Goal: Transaction & Acquisition: Purchase product/service

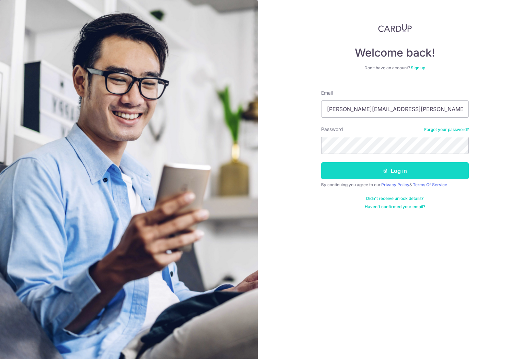
type input "thomas.chan@goldensummitgroup.com"
click at [384, 174] on button "Log in" at bounding box center [395, 170] width 148 height 17
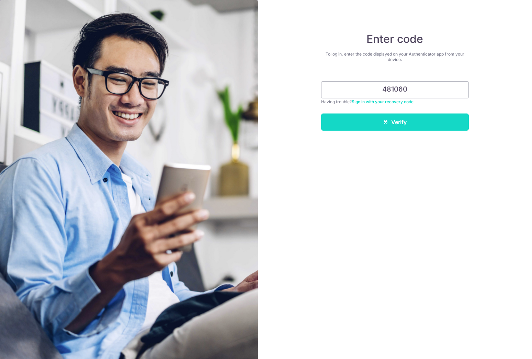
type input "481060"
click at [405, 118] on button "Verify" at bounding box center [395, 122] width 148 height 17
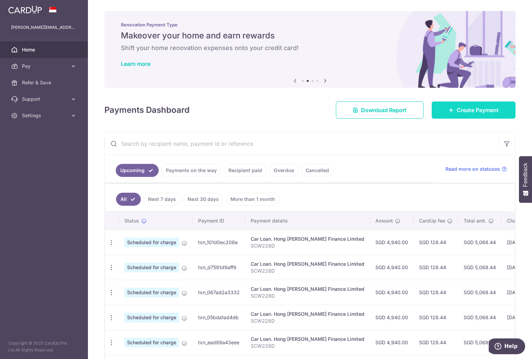
click at [468, 112] on span "Create Payment" at bounding box center [477, 110] width 42 height 8
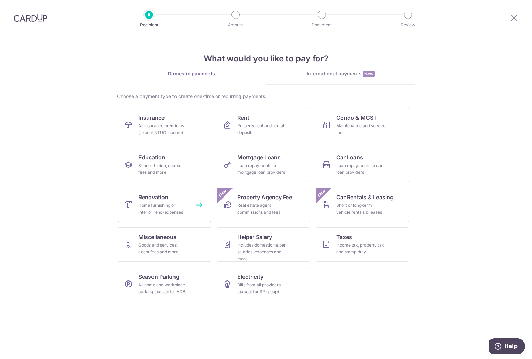
click at [163, 208] on div "Home furnishing or interior reno-expenses" at bounding box center [162, 209] width 49 height 14
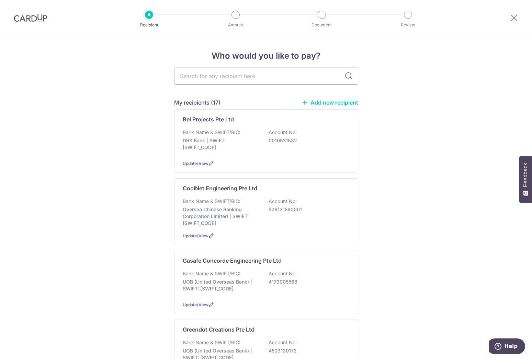
scroll to position [35, 0]
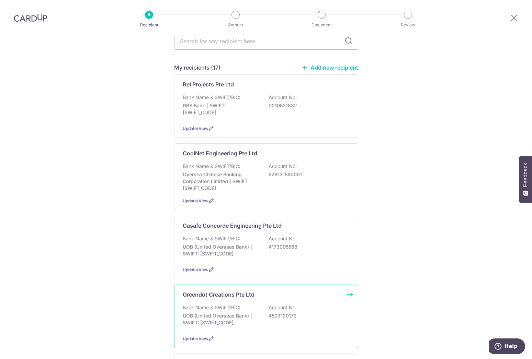
click at [239, 326] on p "UOB (United Overseas Bank) | SWIFT: UOVBSGSGXXX" at bounding box center [221, 320] width 77 height 14
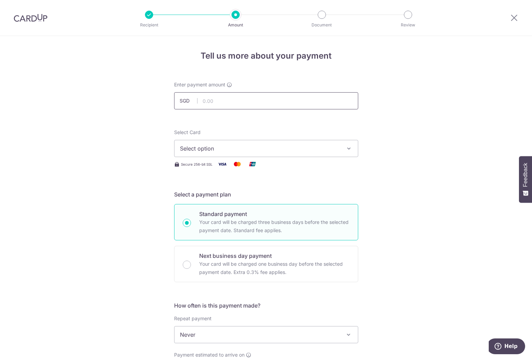
click at [244, 102] on input "text" at bounding box center [266, 100] width 184 height 17
click at [248, 102] on input "1" at bounding box center [266, 100] width 184 height 17
type input "1,816.65"
click at [232, 149] on span "Select option" at bounding box center [260, 148] width 160 height 8
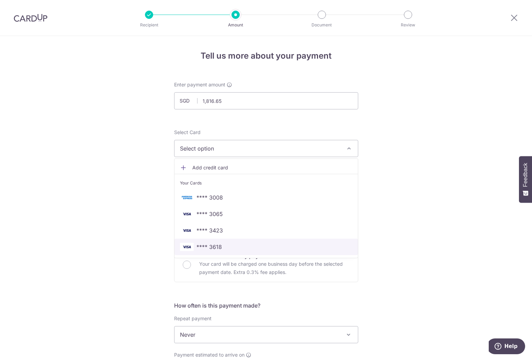
click at [224, 246] on span "**** 3618" at bounding box center [266, 247] width 172 height 8
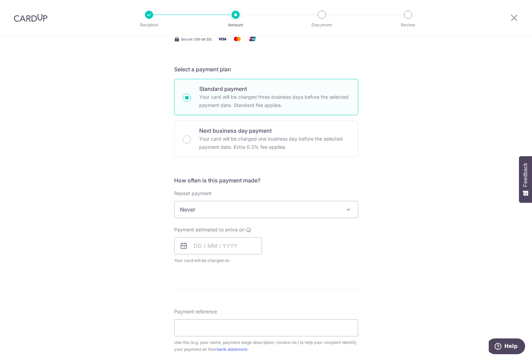
scroll to position [140, 0]
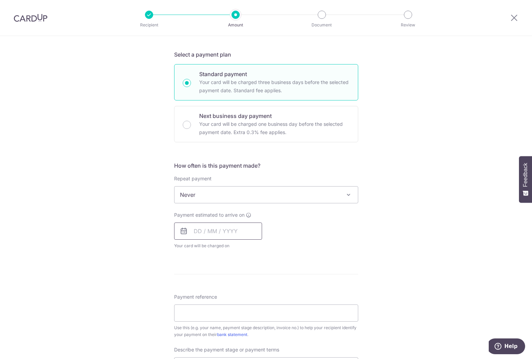
click at [196, 233] on input "text" at bounding box center [218, 231] width 88 height 17
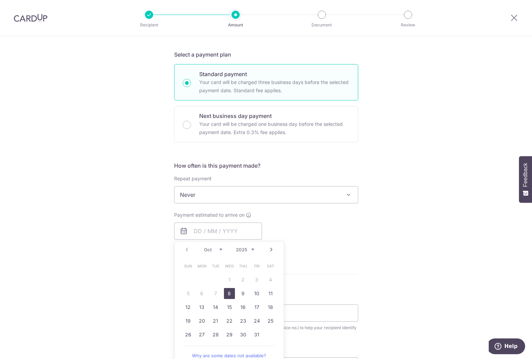
click at [228, 291] on link "8" at bounding box center [229, 293] width 11 height 11
type input "08/10/2025"
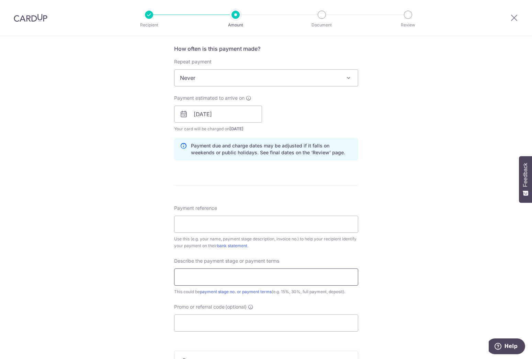
scroll to position [280, 0]
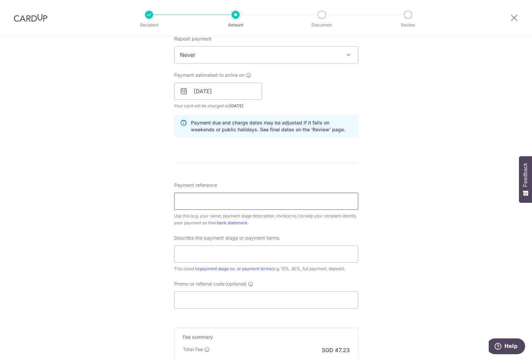
click at [207, 200] on input "Payment reference" at bounding box center [266, 201] width 184 height 17
drag, startPoint x: 230, startPoint y: 200, endPoint x: 144, endPoint y: 197, distance: 85.8
click at [174, 196] on input "Final payment" at bounding box center [266, 201] width 184 height 17
type input "Invoice IN251232"
click at [213, 255] on input "text" at bounding box center [266, 254] width 184 height 17
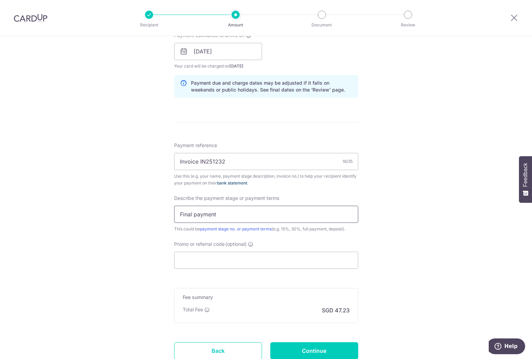
scroll to position [350, 0]
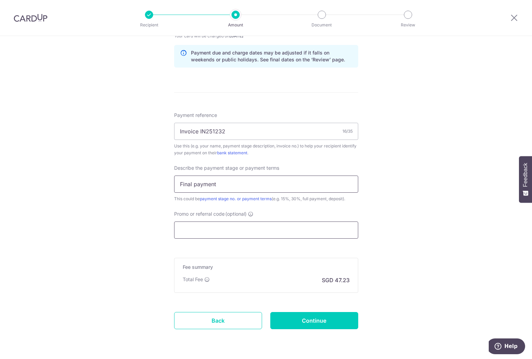
type input "Final payment"
click at [234, 227] on input "Promo or referral code (optional)" at bounding box center [266, 230] width 184 height 17
type input "o"
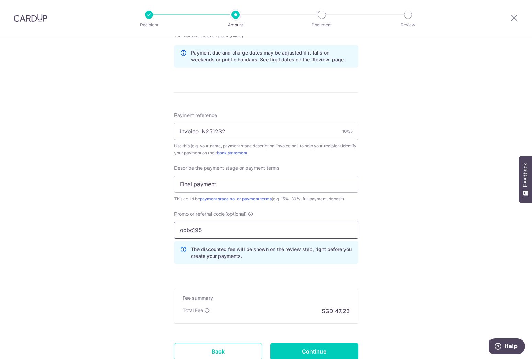
type input "ocbc195"
click at [308, 348] on input "Continue" at bounding box center [314, 351] width 88 height 17
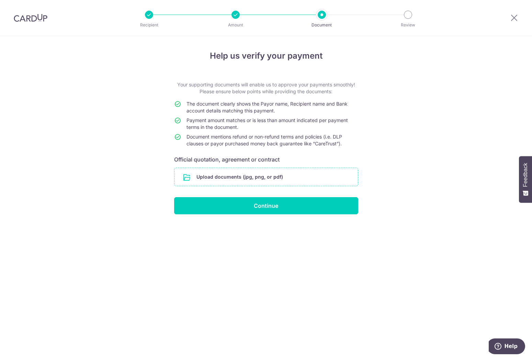
click at [240, 172] on input "file" at bounding box center [265, 177] width 183 height 18
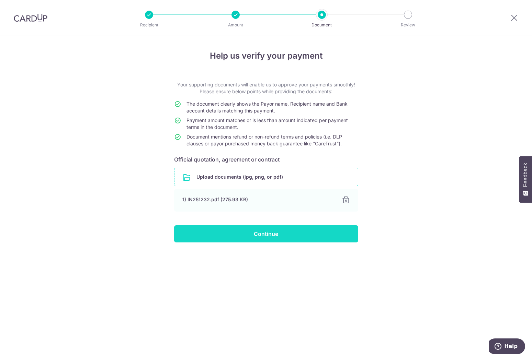
click at [267, 232] on input "Continue" at bounding box center [266, 233] width 184 height 17
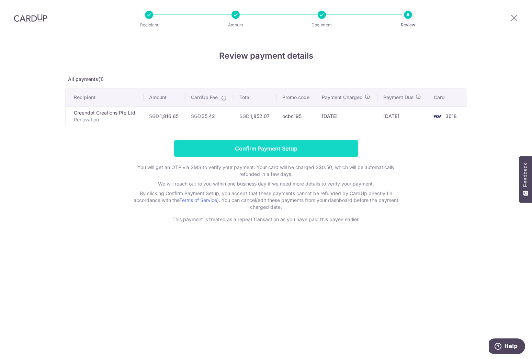
click at [273, 147] on input "Confirm Payment Setup" at bounding box center [266, 148] width 184 height 17
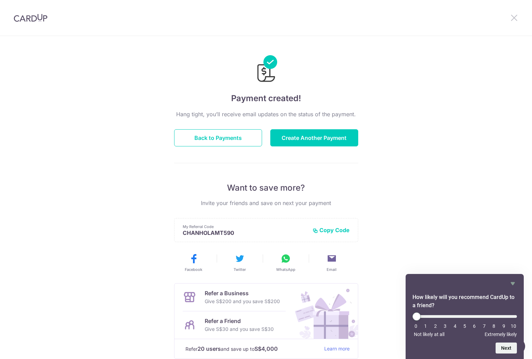
click at [513, 18] on icon at bounding box center [514, 17] width 8 height 9
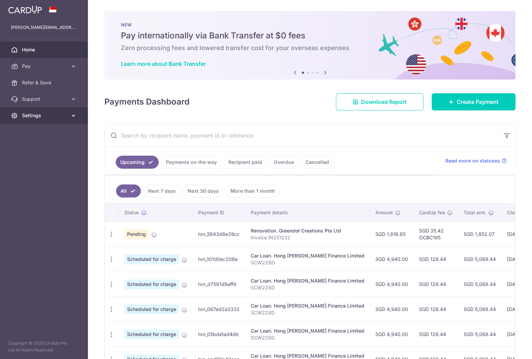
click at [33, 116] on span "Settings" at bounding box center [44, 115] width 45 height 7
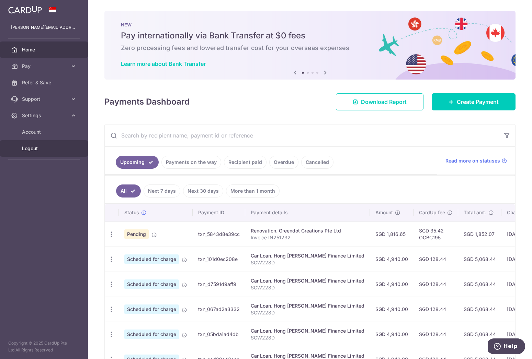
click at [32, 152] on span "Logout" at bounding box center [44, 148] width 45 height 7
